Goal: Task Accomplishment & Management: Complete application form

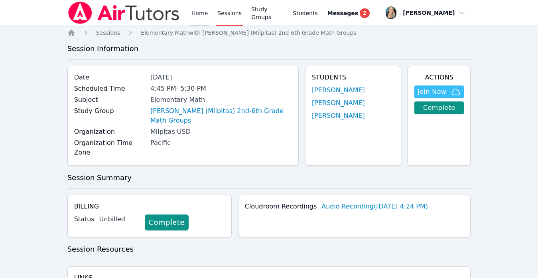
click at [199, 11] on link "Home" at bounding box center [200, 13] width 20 height 26
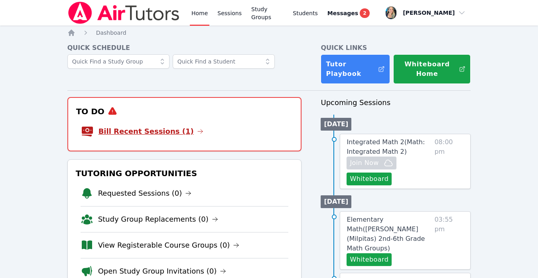
click at [165, 132] on link "Bill Recent Sessions (1)" at bounding box center [150, 131] width 105 height 11
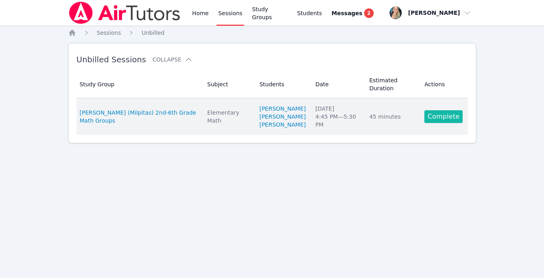
click at [437, 119] on link "Complete" at bounding box center [443, 116] width 38 height 13
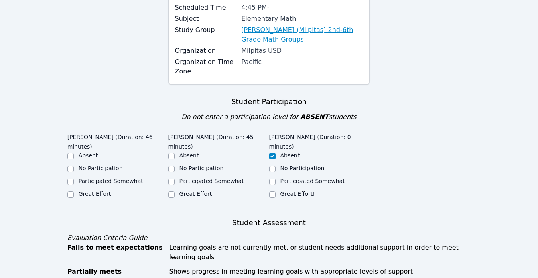
scroll to position [195, 0]
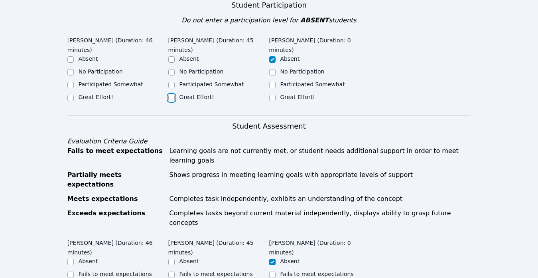
click at [169, 95] on input "Great Effort!" at bounding box center [171, 98] width 6 height 6
checkbox input "true"
click at [67, 87] on input "Participated Somewhat" at bounding box center [70, 85] width 6 height 6
checkbox input "true"
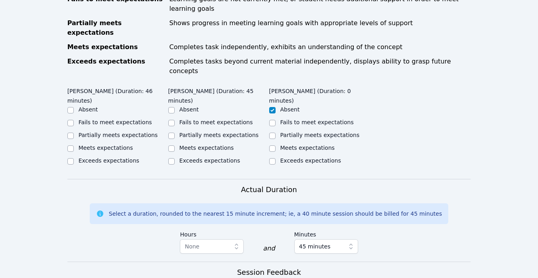
scroll to position [340, 0]
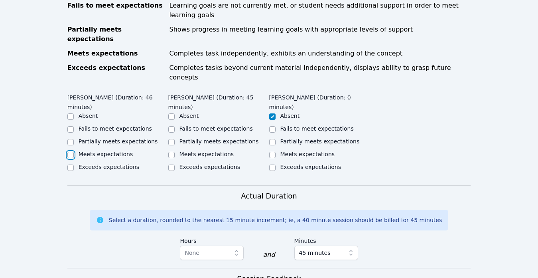
click at [69, 152] on input "Meets expectations" at bounding box center [70, 155] width 6 height 6
checkbox input "true"
click at [171, 152] on input "Meets expectations" at bounding box center [171, 155] width 6 height 6
checkbox input "true"
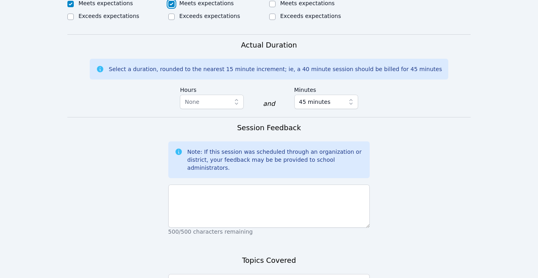
scroll to position [493, 0]
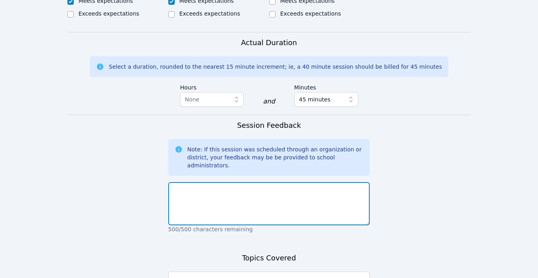
click at [198, 182] on textarea at bounding box center [269, 203] width 202 height 43
type textarea "M"
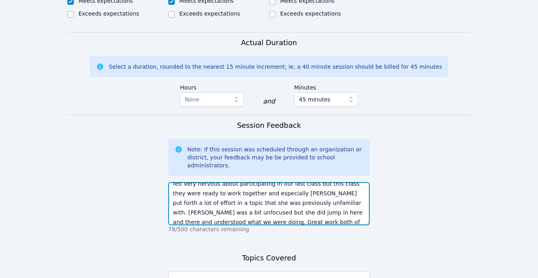
scroll to position [25, 0]
type textarea "Myna and Camila both let me know that they felt very nervous about participatin…"
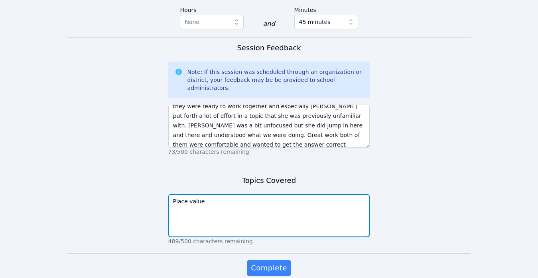
scroll to position [578, 0]
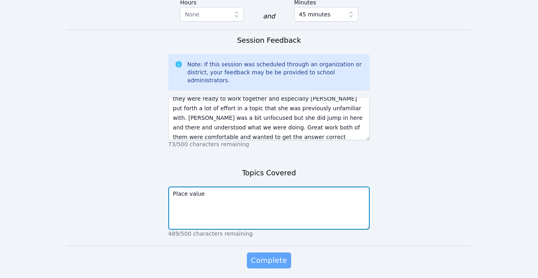
type textarea "Place value"
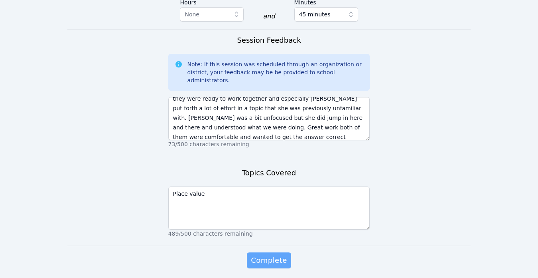
click at [259, 254] on span "Complete" at bounding box center [269, 259] width 36 height 11
